Goal: Task Accomplishment & Management: Complete application form

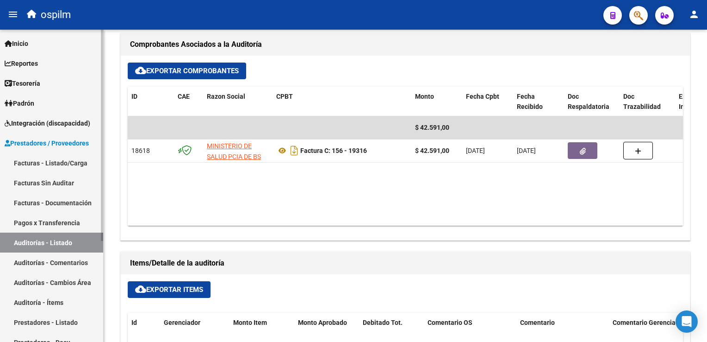
scroll to position [370, 0]
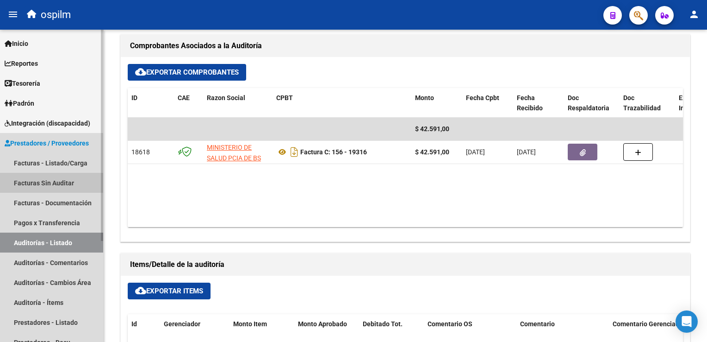
click at [60, 180] on link "Facturas Sin Auditar" at bounding box center [51, 183] width 103 height 20
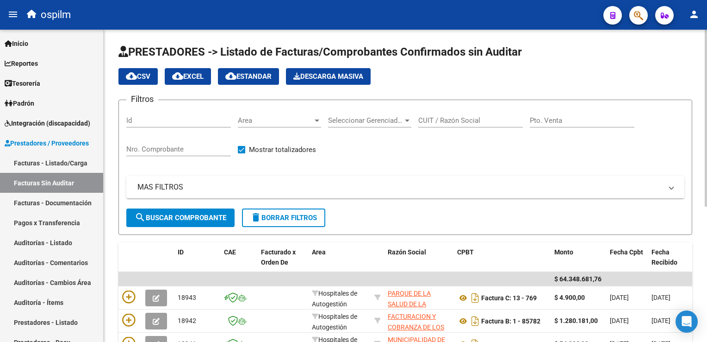
click at [151, 142] on div "Nro. Comprobante" at bounding box center [178, 146] width 105 height 20
type input "41244"
click at [152, 213] on span "search Buscar Comprobante" at bounding box center [181, 217] width 92 height 8
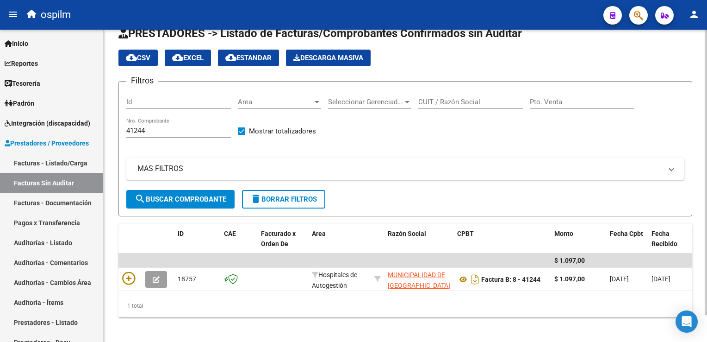
scroll to position [29, 0]
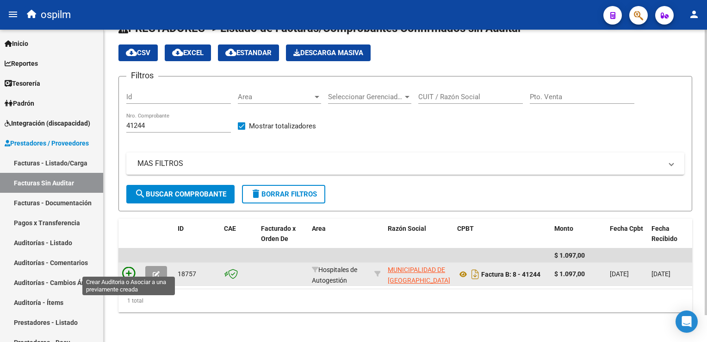
click at [131, 267] on icon at bounding box center [128, 273] width 13 height 13
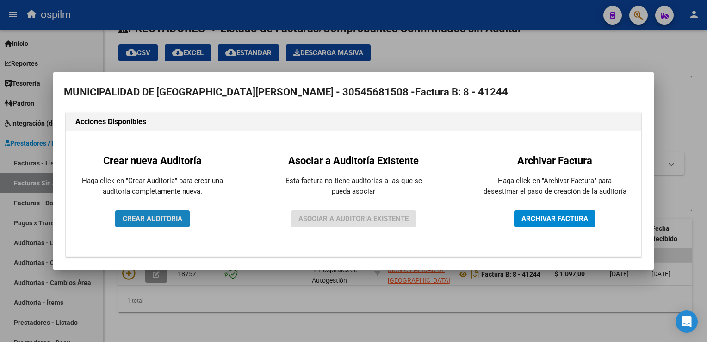
click at [128, 216] on span "CREAR AUDITORIA" at bounding box center [153, 218] width 60 height 8
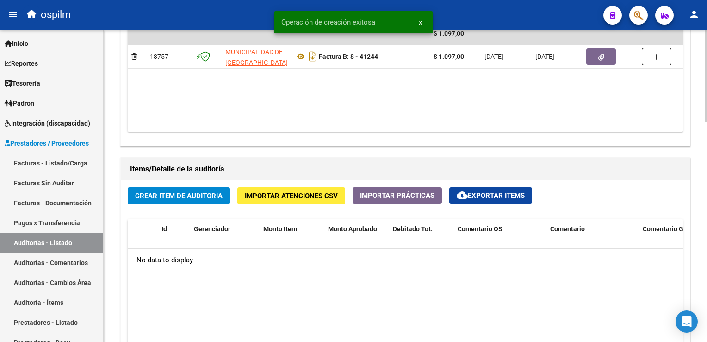
scroll to position [602, 0]
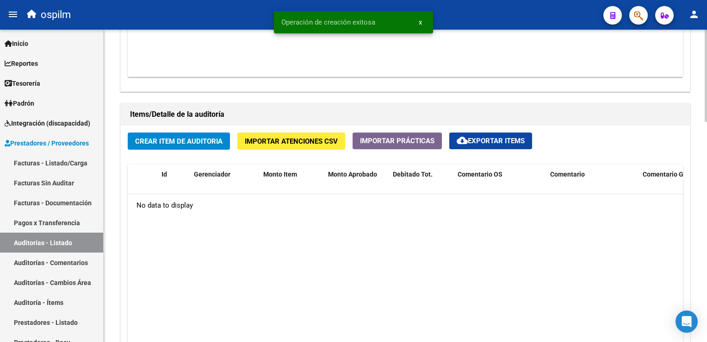
click at [192, 144] on span "Crear Item de Auditoria" at bounding box center [179, 141] width 88 height 8
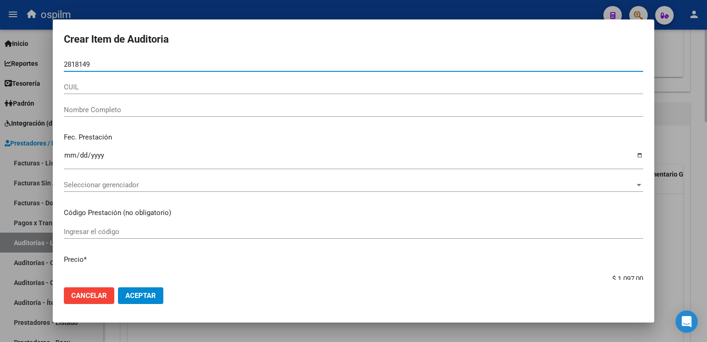
type input "28181498"
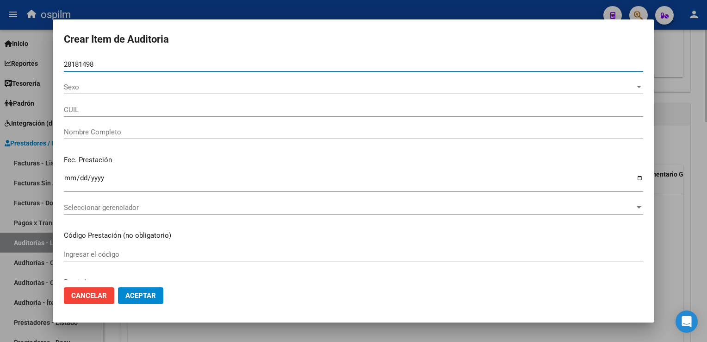
type input "20281814983"
type input "[PERSON_NAME] [PERSON_NAME]"
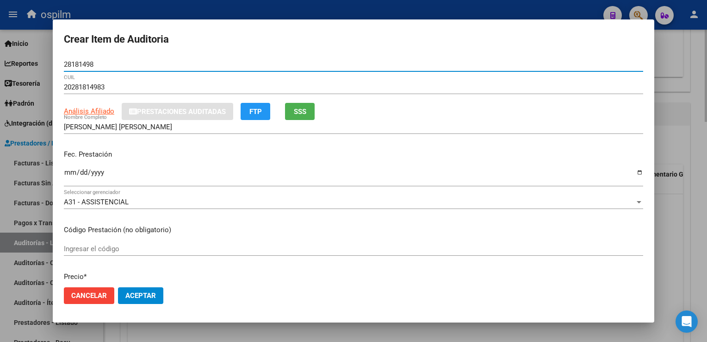
type input "28181498"
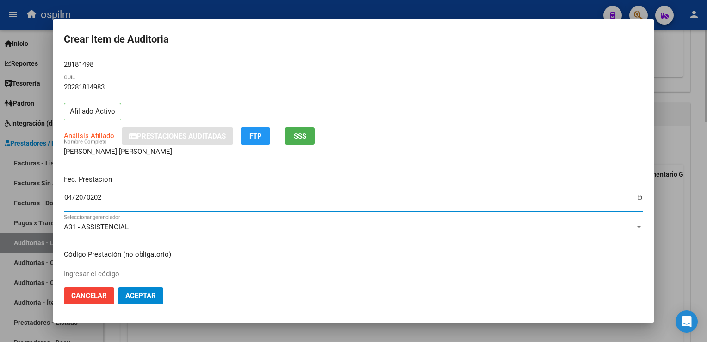
type input "[DATE]"
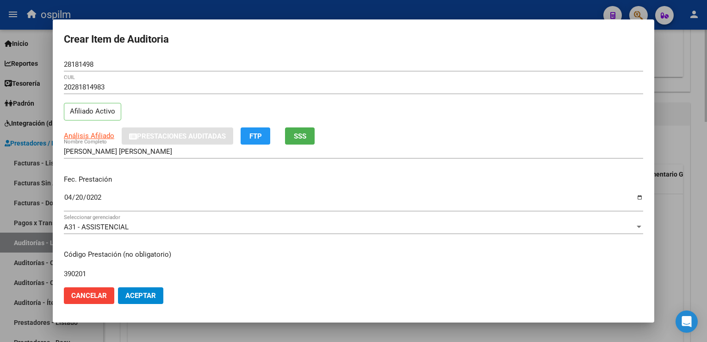
type input "390201"
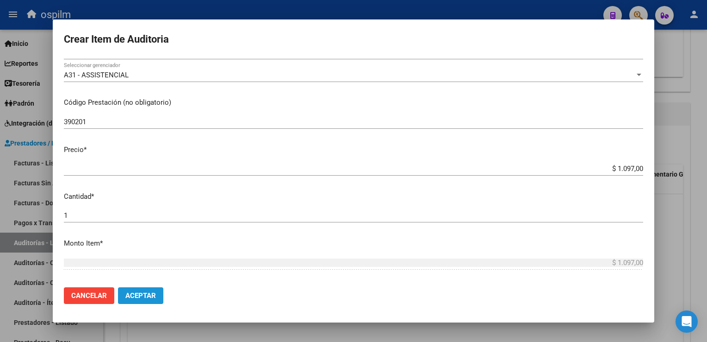
click at [150, 292] on span "Aceptar" at bounding box center [140, 295] width 31 height 8
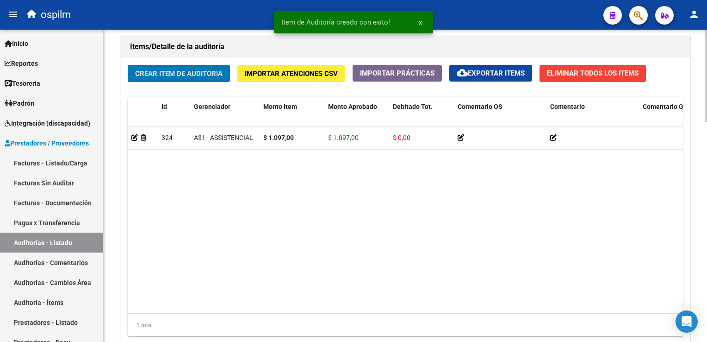
scroll to position [744, 0]
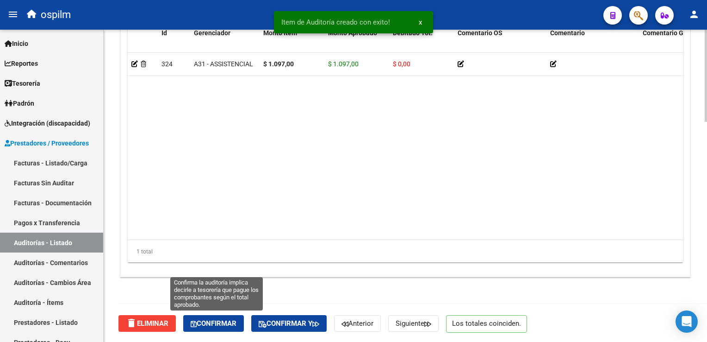
click at [228, 326] on span "Confirmar" at bounding box center [214, 323] width 46 height 8
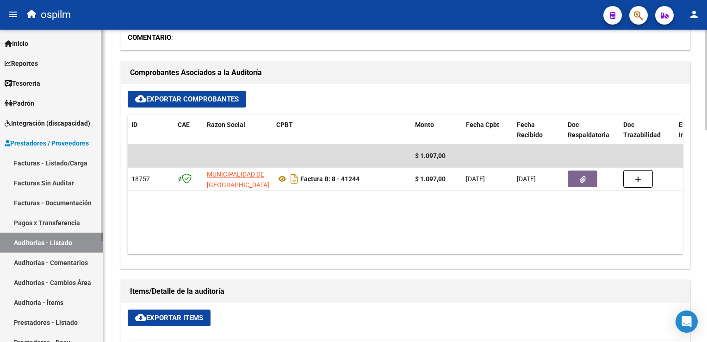
scroll to position [337, 0]
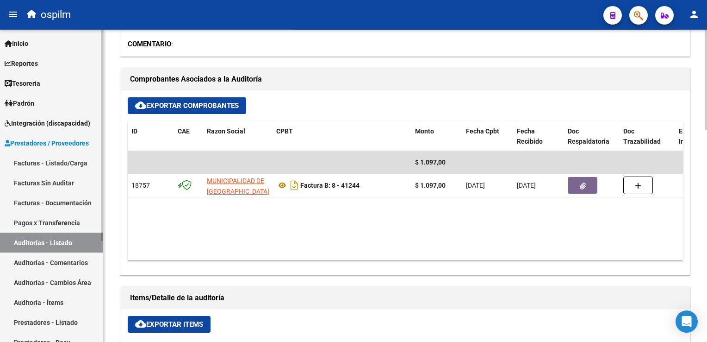
click at [52, 184] on link "Facturas Sin Auditar" at bounding box center [51, 183] width 103 height 20
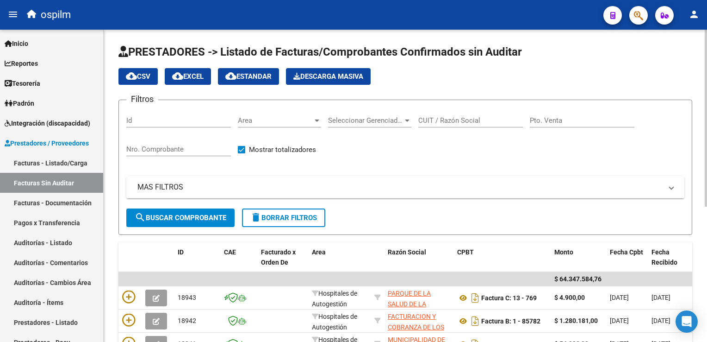
click at [169, 148] on input "Nro. Comprobante" at bounding box center [178, 149] width 105 height 8
type input "41246"
click at [206, 216] on span "search Buscar Comprobante" at bounding box center [181, 217] width 92 height 8
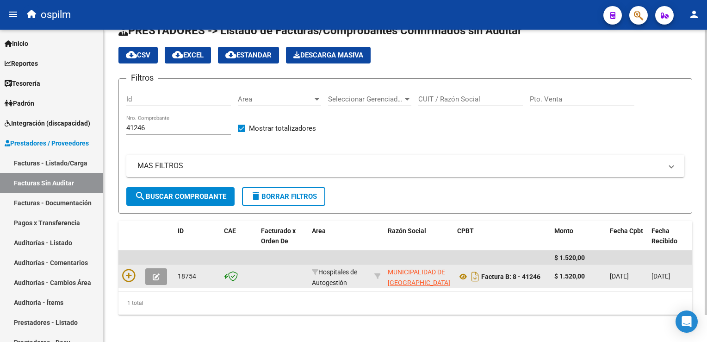
scroll to position [29, 0]
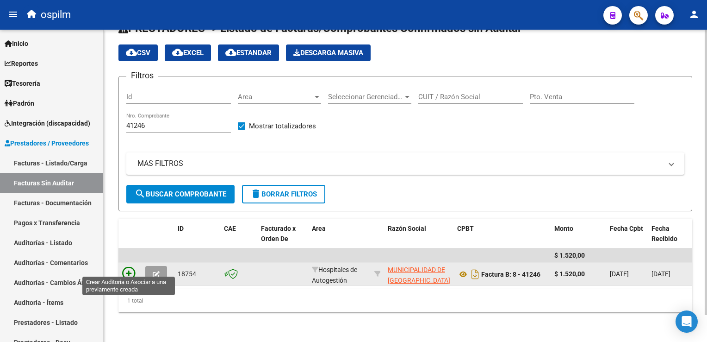
click at [129, 268] on icon at bounding box center [128, 273] width 13 height 13
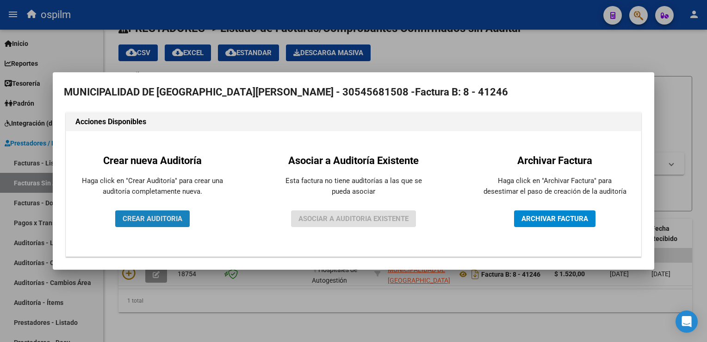
click at [172, 213] on button "CREAR AUDITORIA" at bounding box center [152, 218] width 75 height 17
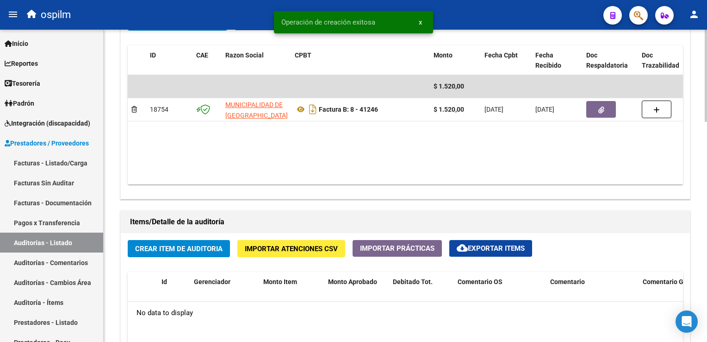
scroll to position [509, 0]
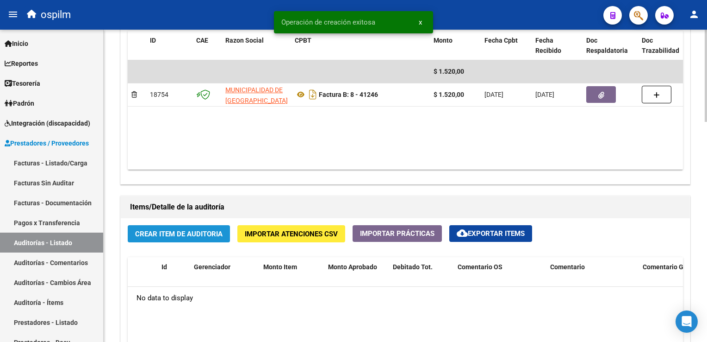
click at [179, 227] on button "Crear Item de Auditoria" at bounding box center [179, 233] width 102 height 17
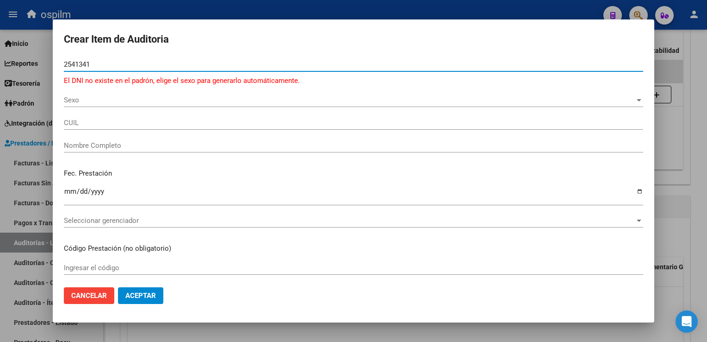
type input "25413414"
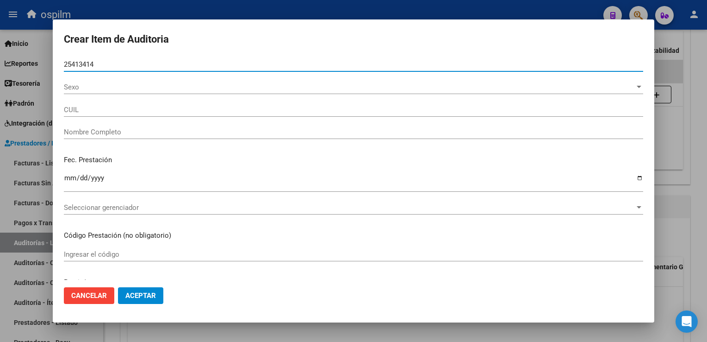
type input "20254134148"
type input "[PERSON_NAME]"
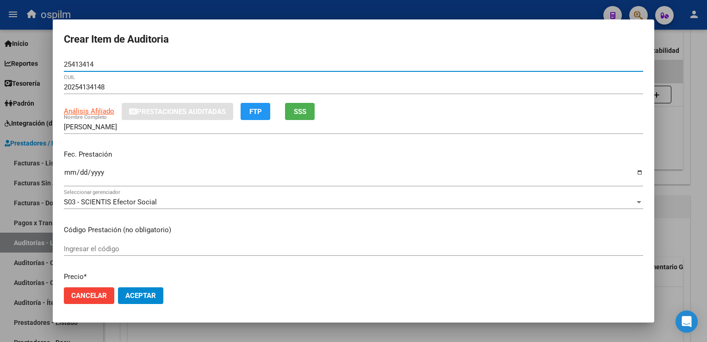
type input "25413414"
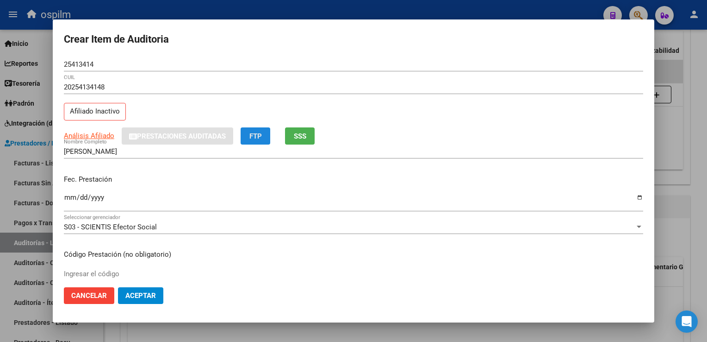
click at [267, 134] on button "FTP" at bounding box center [256, 135] width 30 height 17
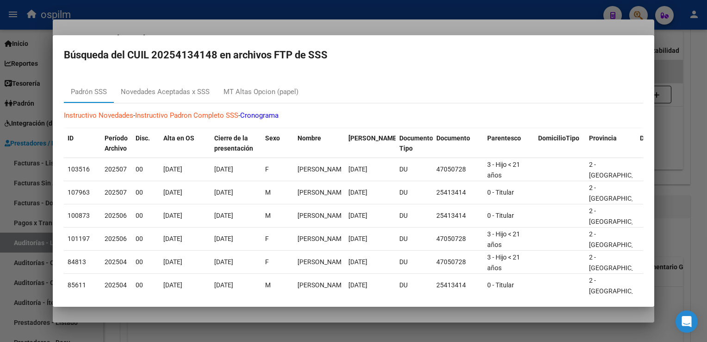
click at [685, 53] on div at bounding box center [353, 171] width 707 height 342
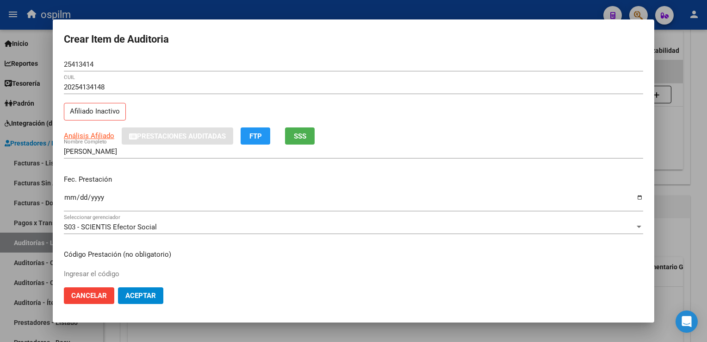
click at [63, 200] on mat-dialog-content "25413414 Nro Documento 20254134148 CUIL Afiliado Inactivo Análisis Afiliado Pre…" at bounding box center [354, 168] width 602 height 222
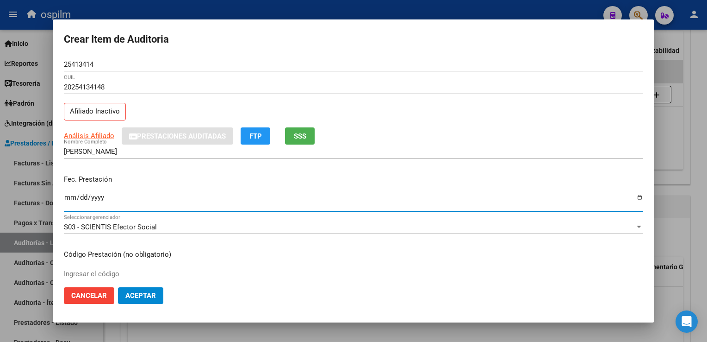
click at [67, 199] on input "Ingresar la fecha" at bounding box center [354, 201] width 580 height 15
type input "[DATE]"
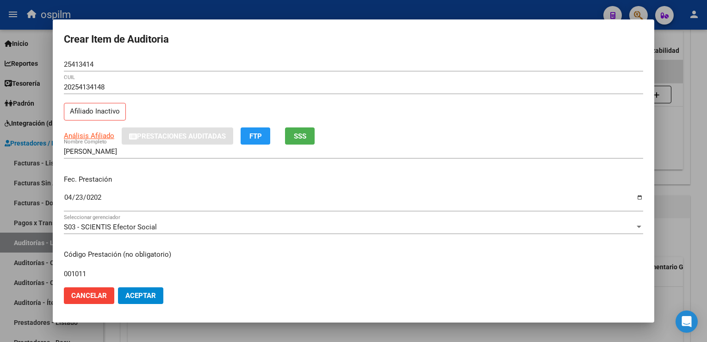
type input "001011"
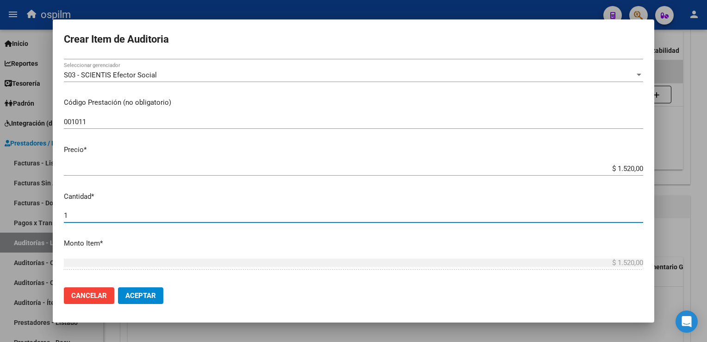
scroll to position [293, 0]
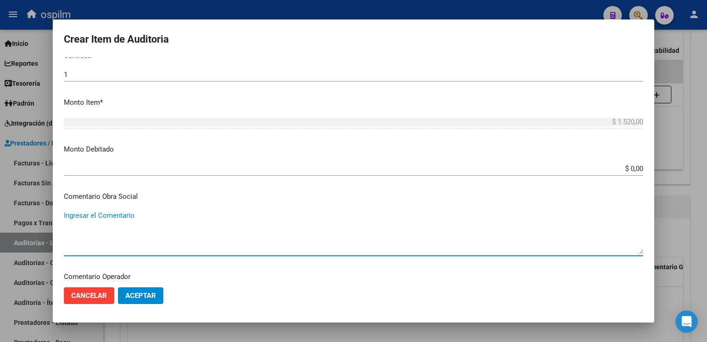
click at [137, 301] on button "Aceptar" at bounding box center [140, 295] width 45 height 17
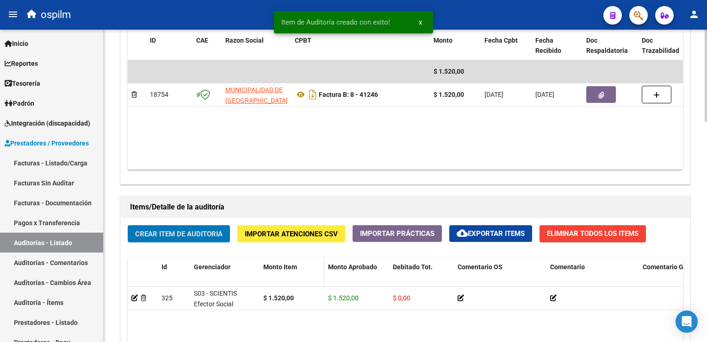
scroll to position [744, 0]
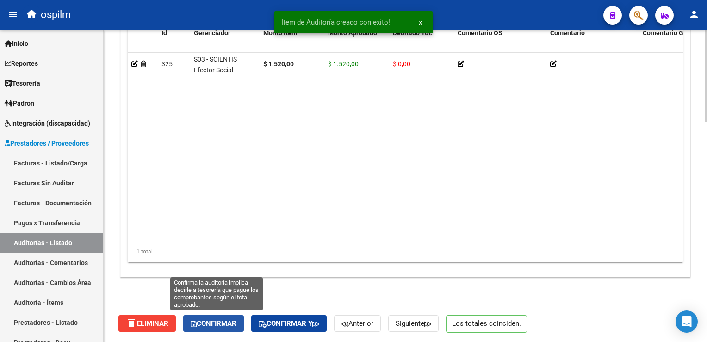
click at [213, 318] on button "Confirmar" at bounding box center [213, 323] width 61 height 17
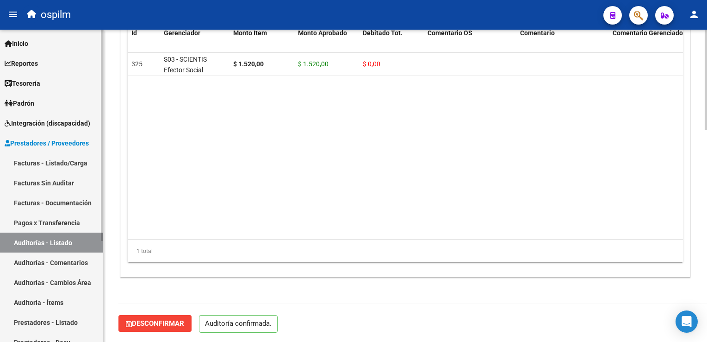
click at [63, 186] on link "Facturas Sin Auditar" at bounding box center [51, 183] width 103 height 20
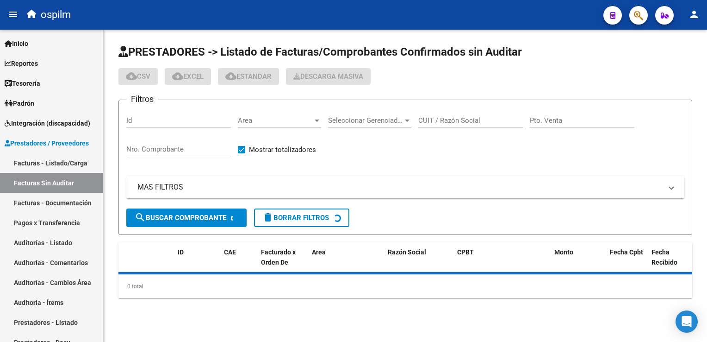
click at [161, 150] on input "Nro. Comprobante" at bounding box center [178, 149] width 105 height 8
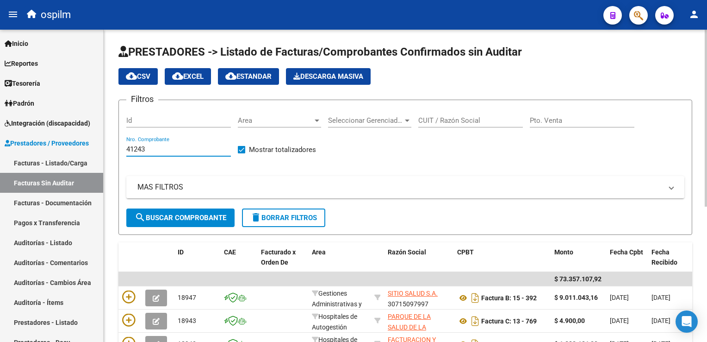
type input "41243"
click at [186, 219] on span "search Buscar Comprobante" at bounding box center [181, 217] width 92 height 8
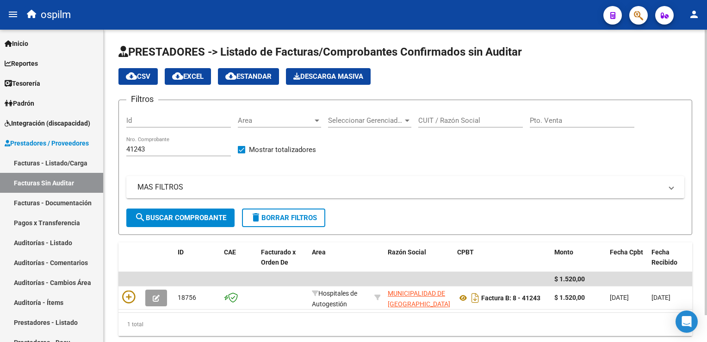
scroll to position [29, 0]
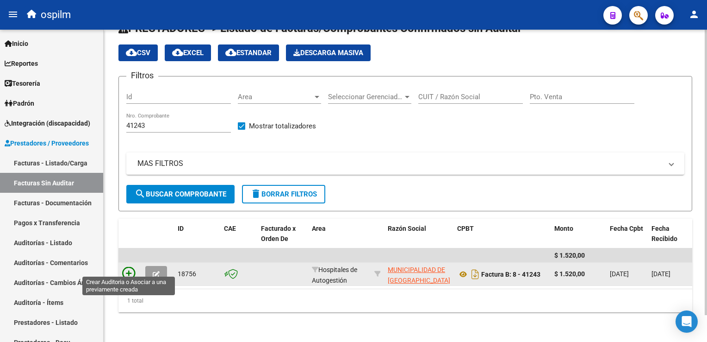
click at [128, 269] on icon at bounding box center [128, 273] width 13 height 13
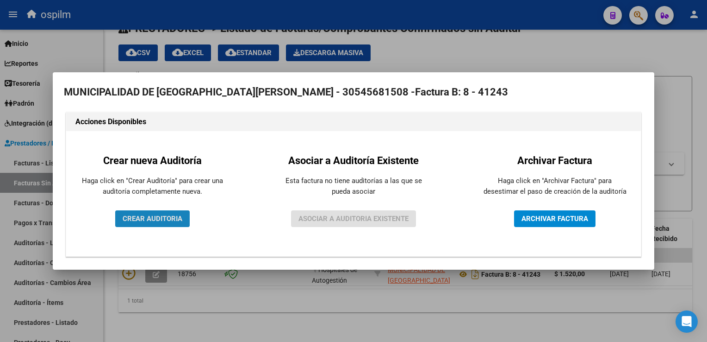
click at [161, 215] on span "CREAR AUDITORIA" at bounding box center [153, 218] width 60 height 8
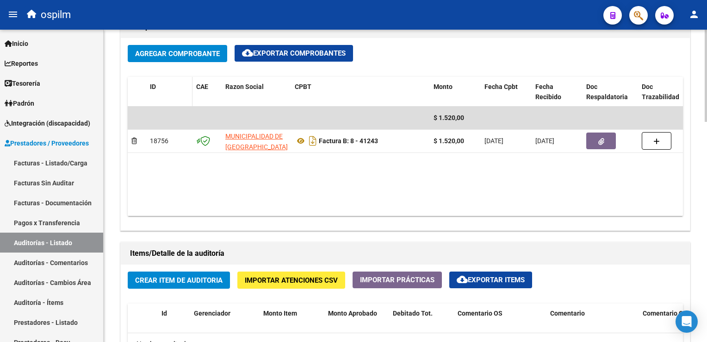
scroll to position [509, 0]
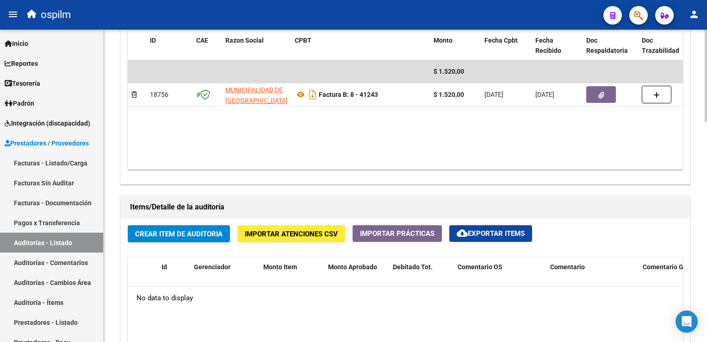
click at [182, 236] on span "Crear Item de Auditoria" at bounding box center [179, 234] width 88 height 8
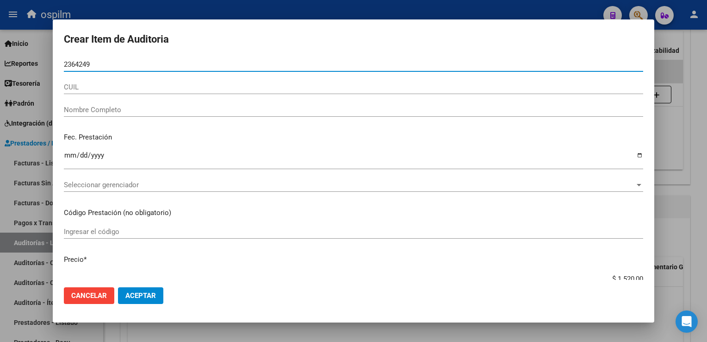
type input "23642490"
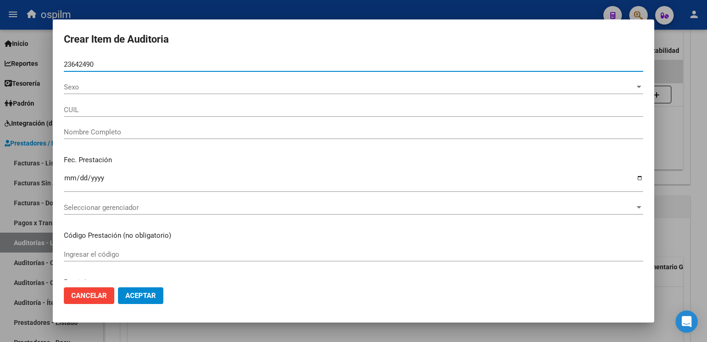
type input "27236424907"
type input "[PERSON_NAME] [PERSON_NAME]"
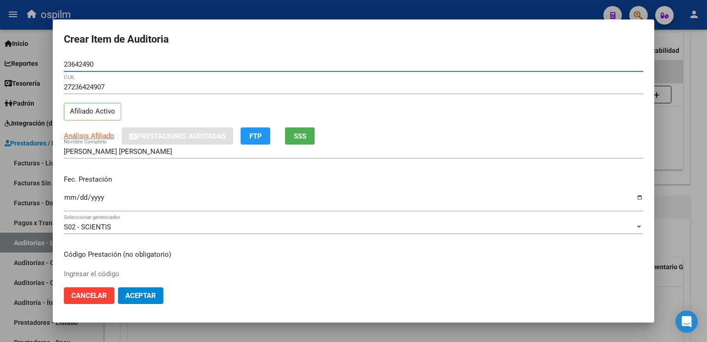
type input "23642490"
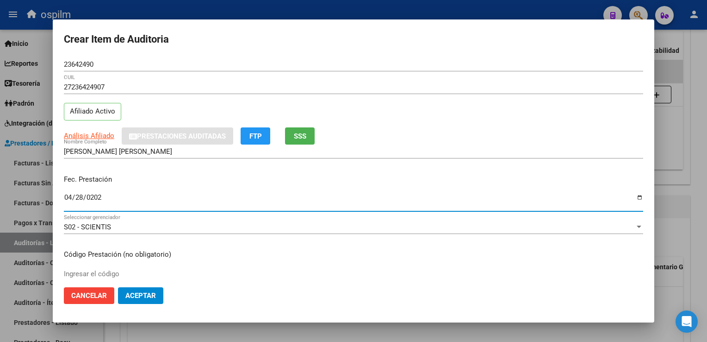
type input "[DATE]"
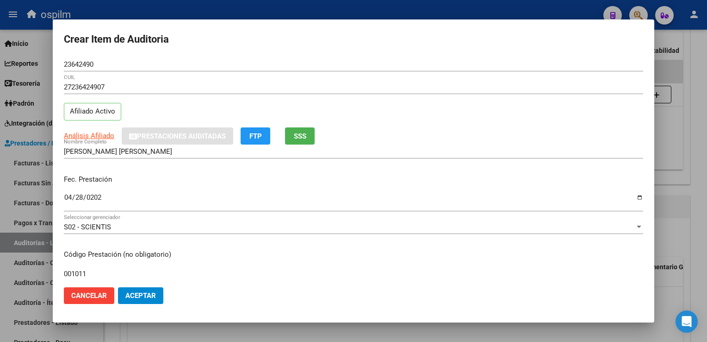
type input "001011"
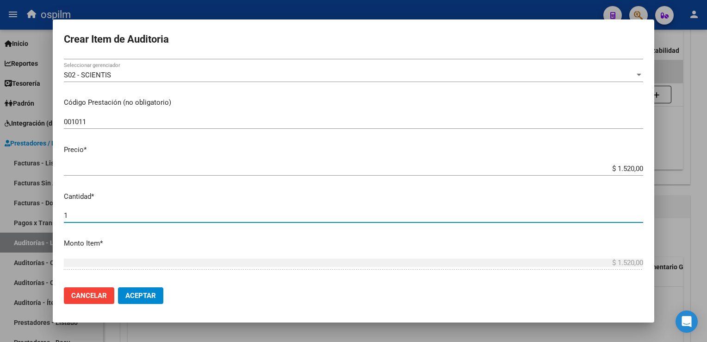
click at [145, 292] on span "Aceptar" at bounding box center [140, 295] width 31 height 8
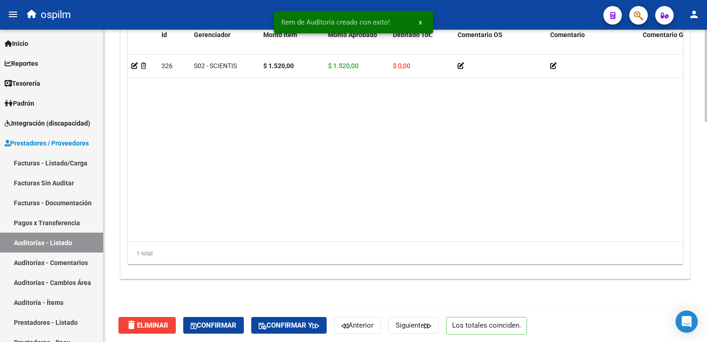
scroll to position [744, 0]
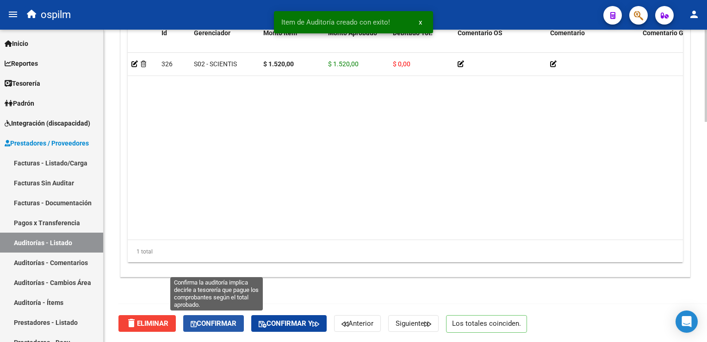
click at [231, 323] on span "Confirmar" at bounding box center [214, 323] width 46 height 8
